Goal: Task Accomplishment & Management: Use online tool/utility

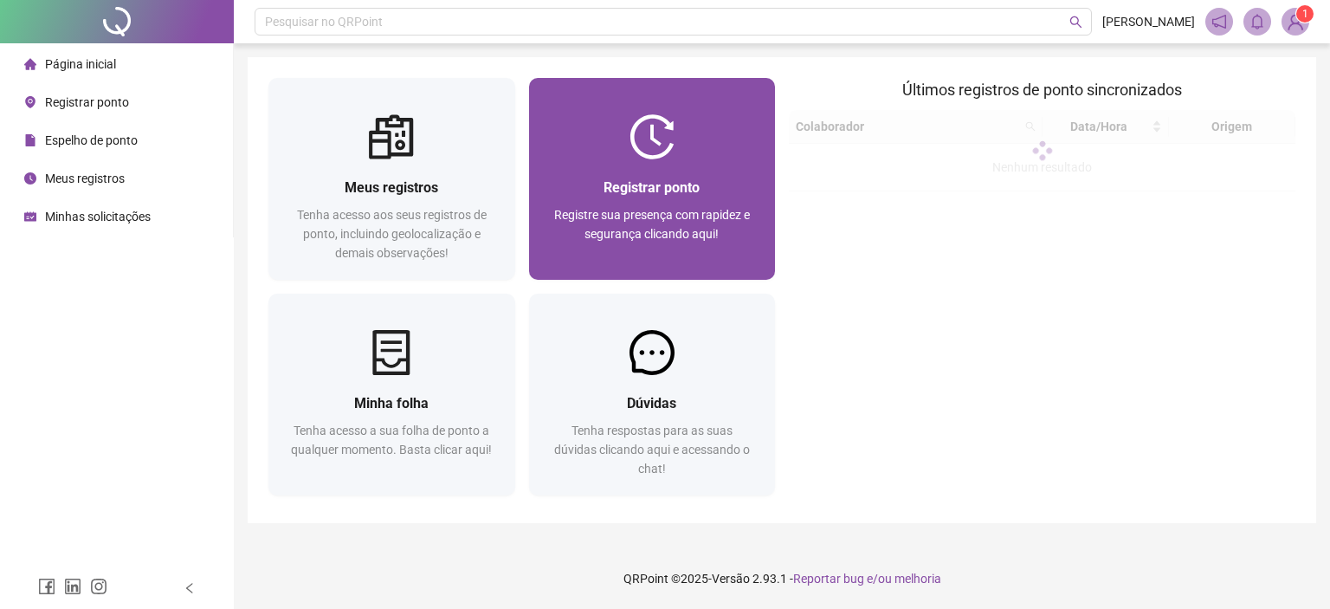
click at [651, 223] on div "Registre sua presença com rapidez e segurança clicando aqui!" at bounding box center [652, 233] width 205 height 57
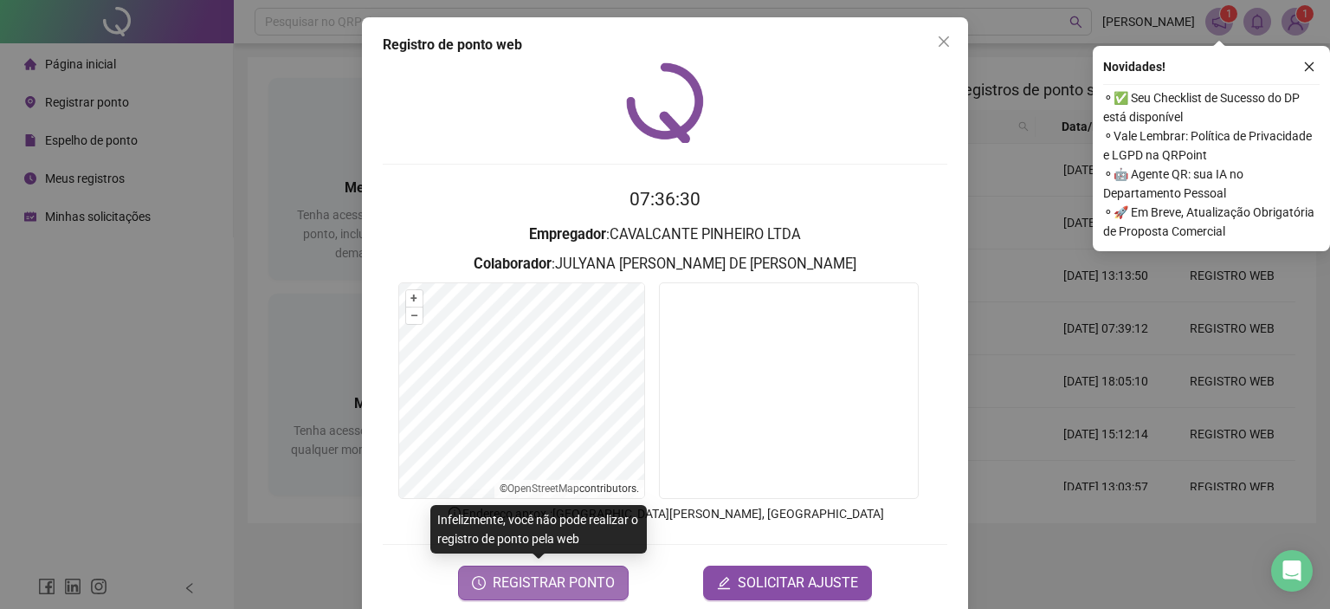
click at [556, 574] on span "REGISTRAR PONTO" at bounding box center [554, 583] width 122 height 21
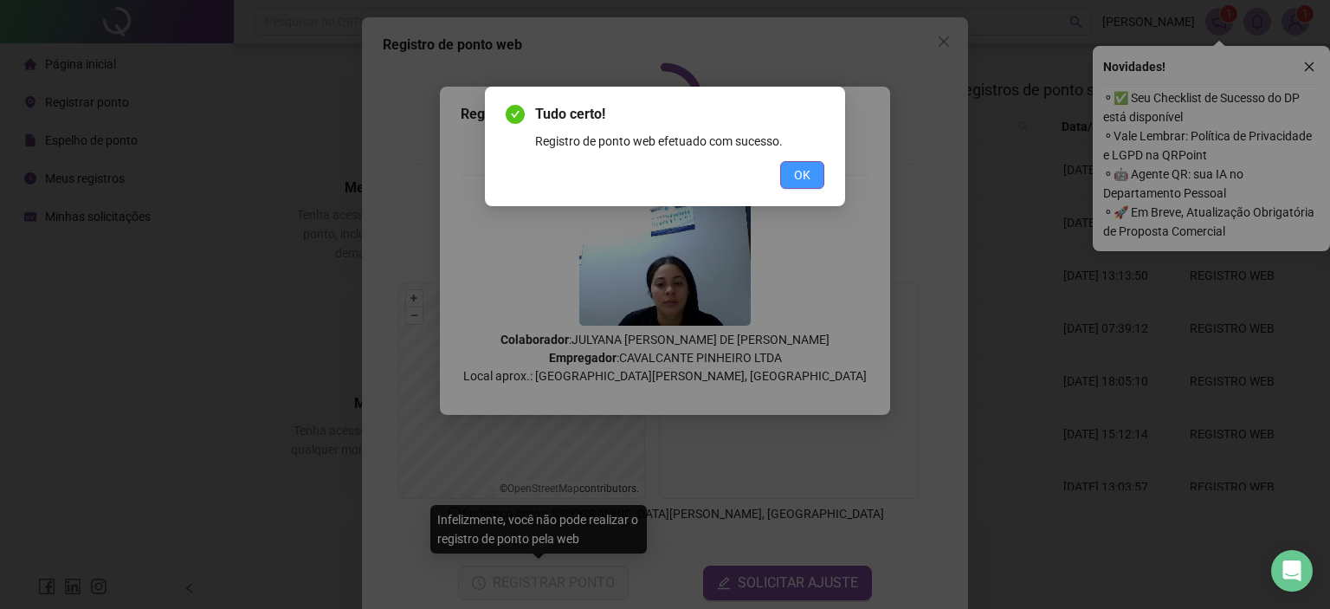
click at [814, 175] on button "OK" at bounding box center [802, 175] width 44 height 28
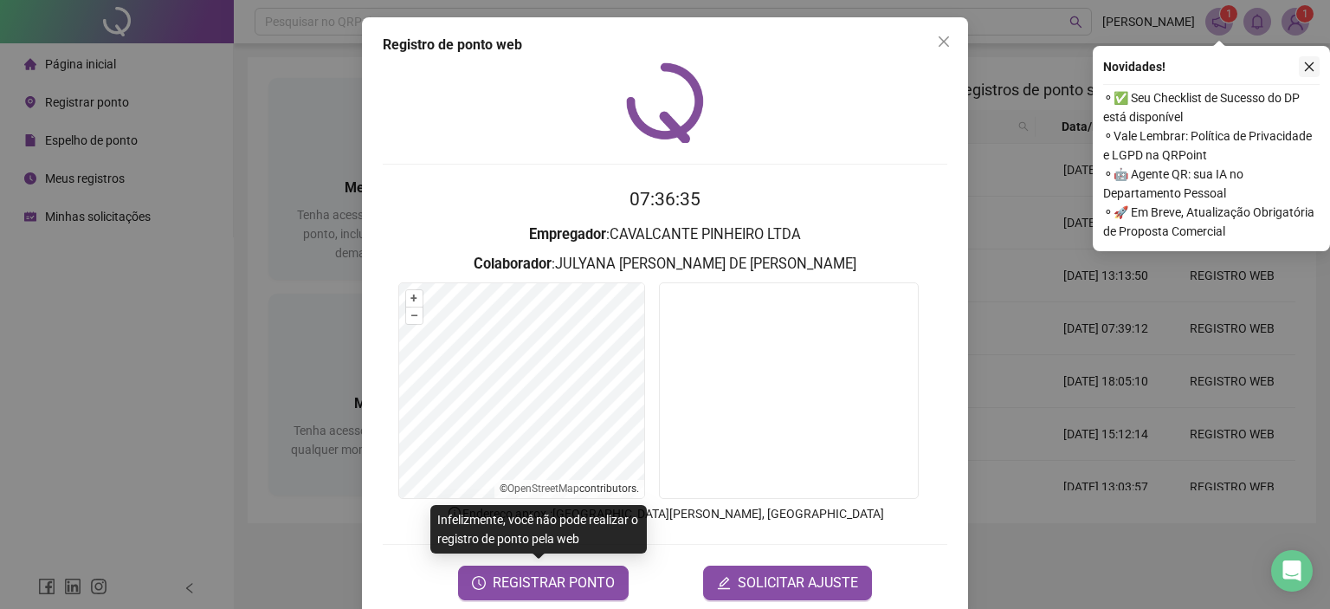
click at [1314, 68] on icon "close" at bounding box center [1310, 67] width 12 height 12
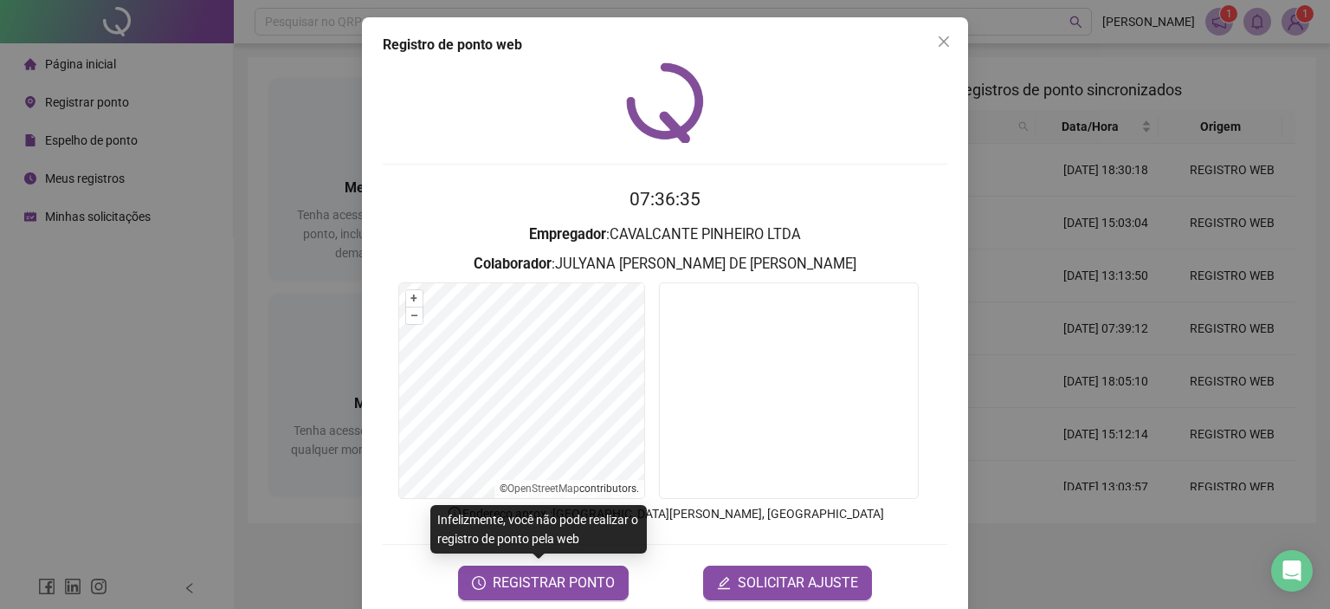
click at [945, 44] on span "Close" at bounding box center [944, 42] width 28 height 14
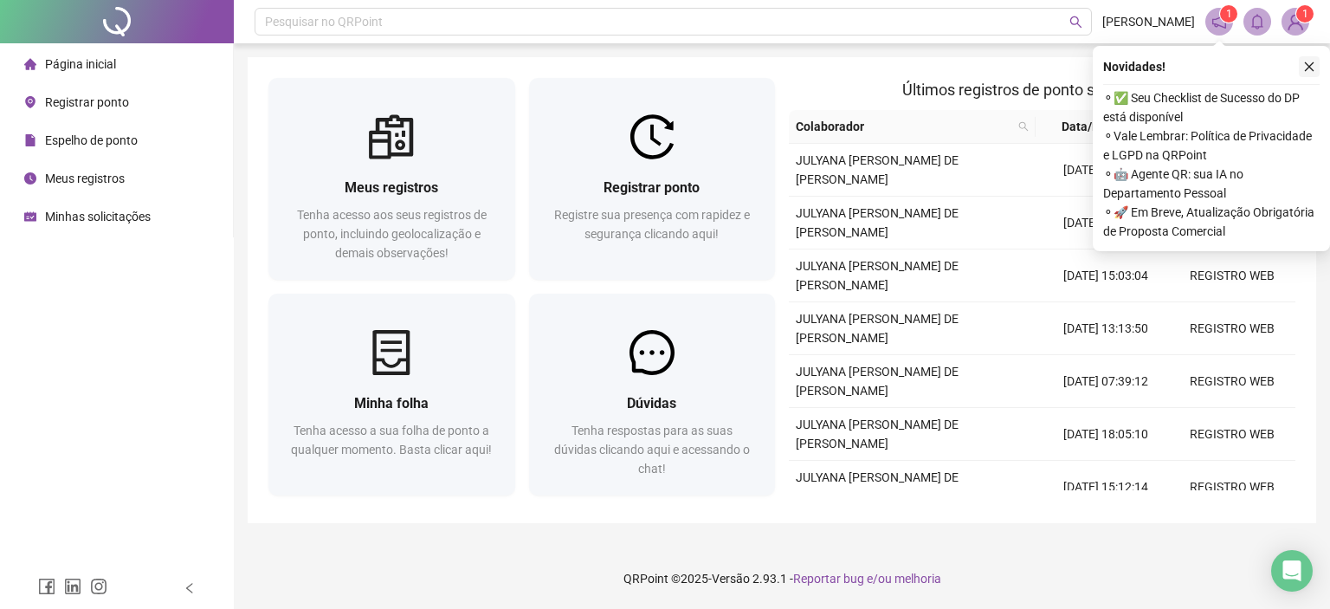
click at [1305, 61] on icon "close" at bounding box center [1310, 67] width 12 height 12
